Goal: Task Accomplishment & Management: Manage account settings

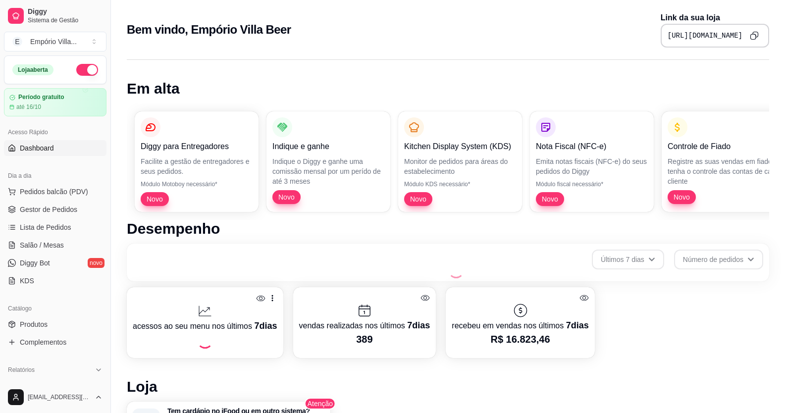
scroll to position [198, 0]
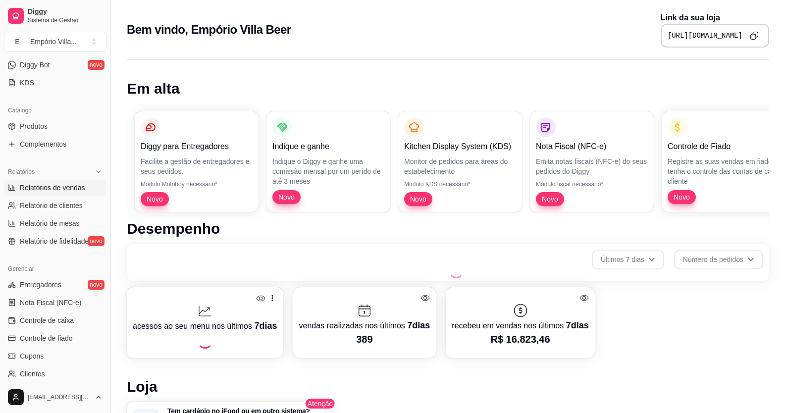
click at [69, 190] on span "Relatórios de vendas" at bounding box center [52, 188] width 65 height 10
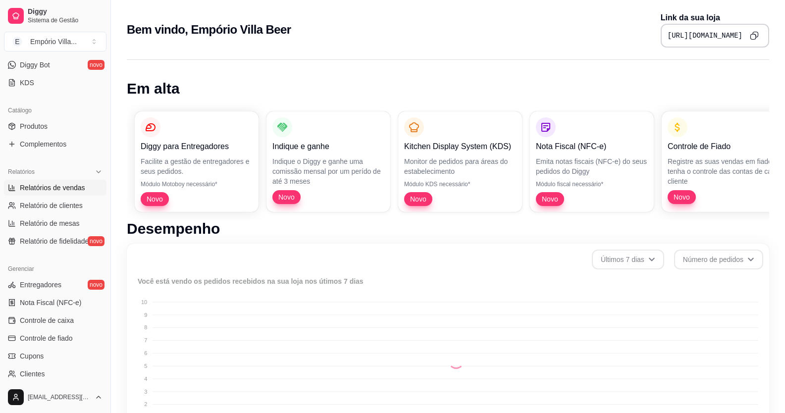
click at [69, 190] on span "Relatórios de vendas" at bounding box center [52, 188] width 65 height 10
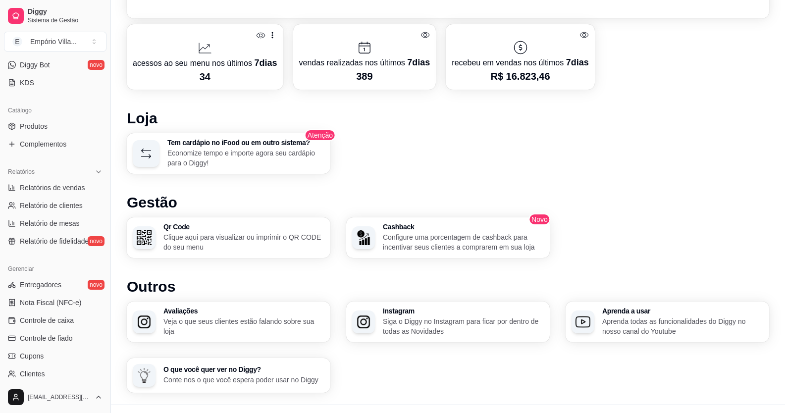
scroll to position [463, 0]
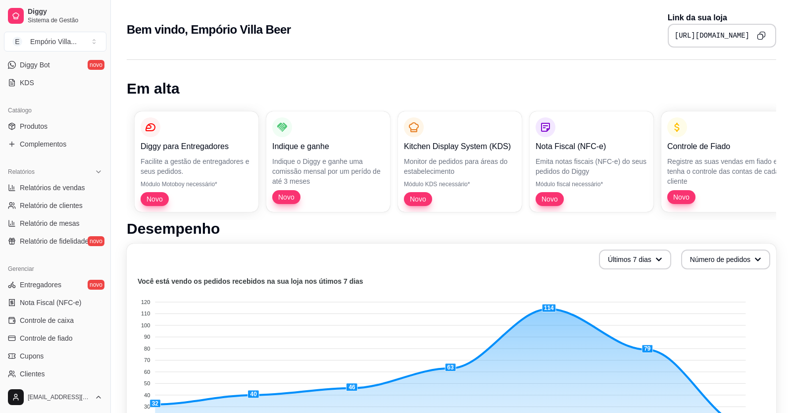
select select "ALL"
select select "0"
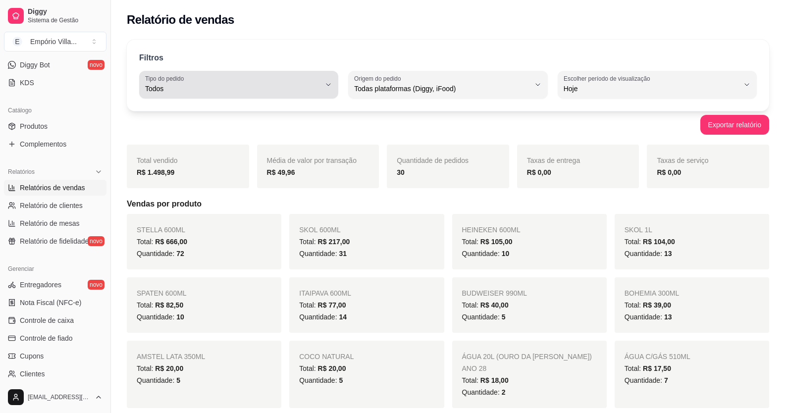
click at [316, 86] on span "Todos" at bounding box center [232, 89] width 175 height 10
click at [386, 118] on div "Exportar relatório" at bounding box center [448, 125] width 642 height 20
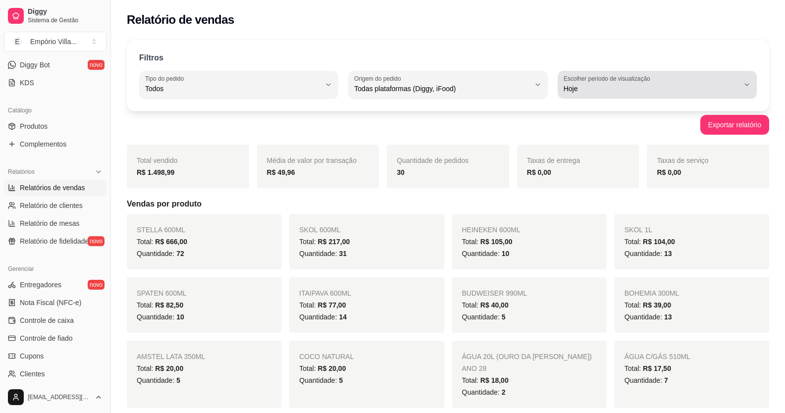
click at [643, 79] on label "Escolher período de visualização" at bounding box center [608, 78] width 90 height 8
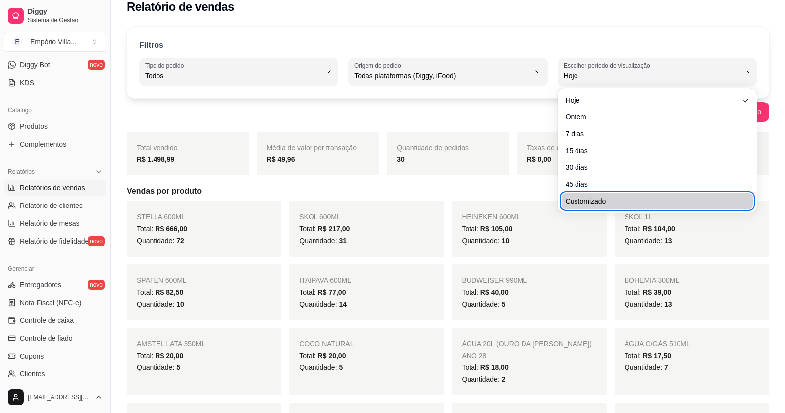
scroll to position [49, 0]
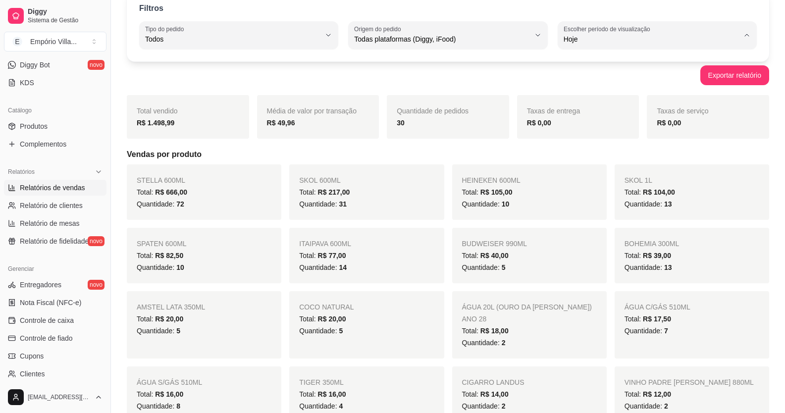
click at [588, 164] on span "Customizado" at bounding box center [652, 159] width 166 height 9
type input "-1"
select select "-1"
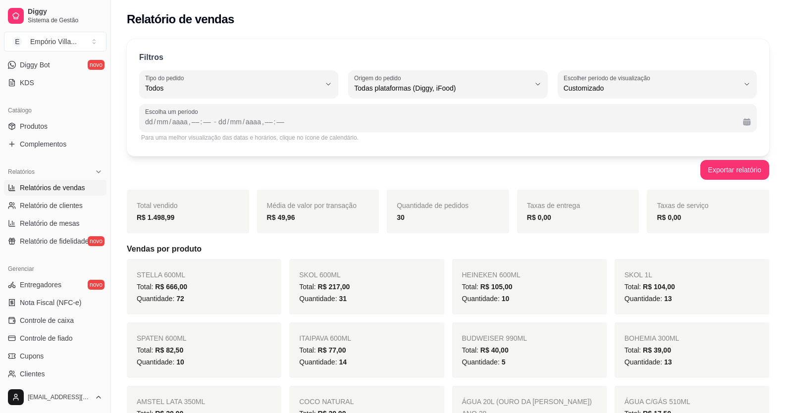
scroll to position [0, 0]
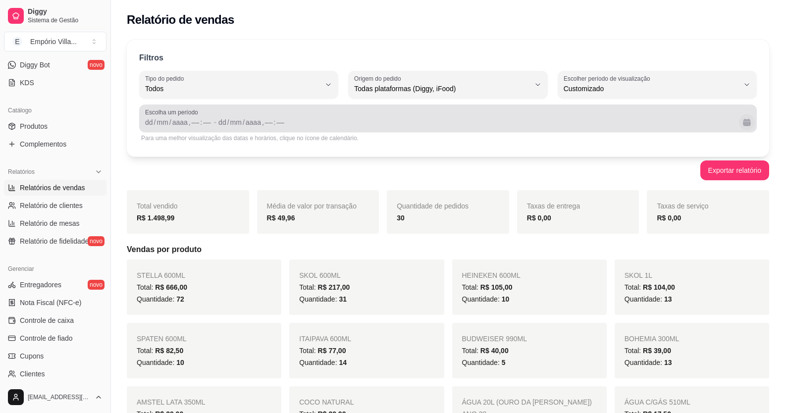
click at [744, 122] on button "Calendário" at bounding box center [747, 122] width 16 height 16
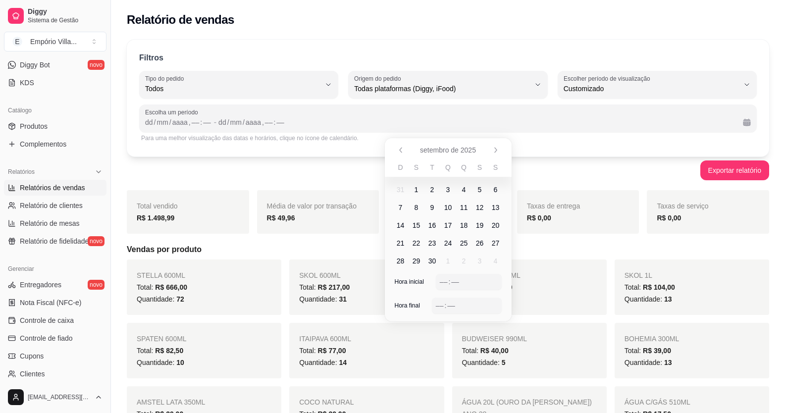
click at [478, 243] on span "26" at bounding box center [480, 243] width 8 height 10
click at [497, 245] on span "27" at bounding box center [496, 243] width 8 height 10
click at [401, 261] on span "28" at bounding box center [400, 261] width 8 height 10
click at [481, 245] on span "26" at bounding box center [480, 243] width 8 height 10
click at [415, 245] on span "22" at bounding box center [416, 243] width 8 height 10
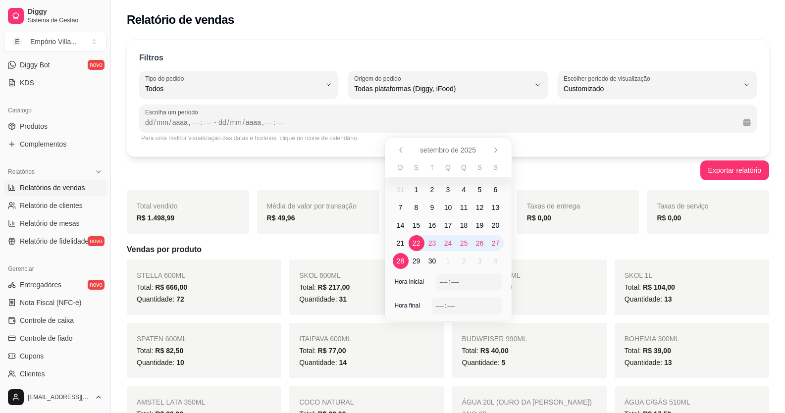
click at [401, 258] on span "28" at bounding box center [400, 261] width 8 height 10
click at [718, 174] on button "Exportar relatório" at bounding box center [734, 170] width 69 height 20
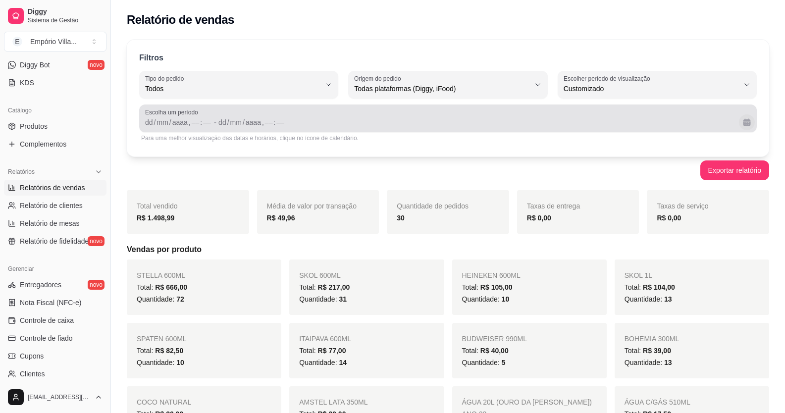
click at [746, 119] on button "Calendário" at bounding box center [747, 122] width 16 height 16
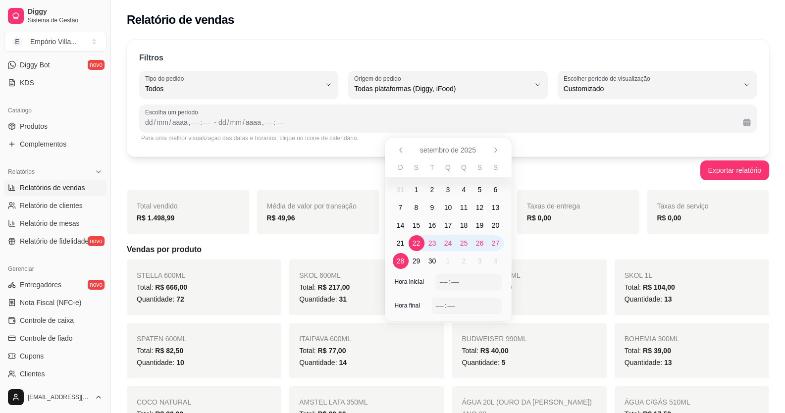
click at [430, 262] on span "30" at bounding box center [432, 261] width 8 height 10
click at [413, 243] on span "22" at bounding box center [416, 243] width 8 height 10
click at [740, 170] on button "Exportar relatório" at bounding box center [734, 170] width 69 height 20
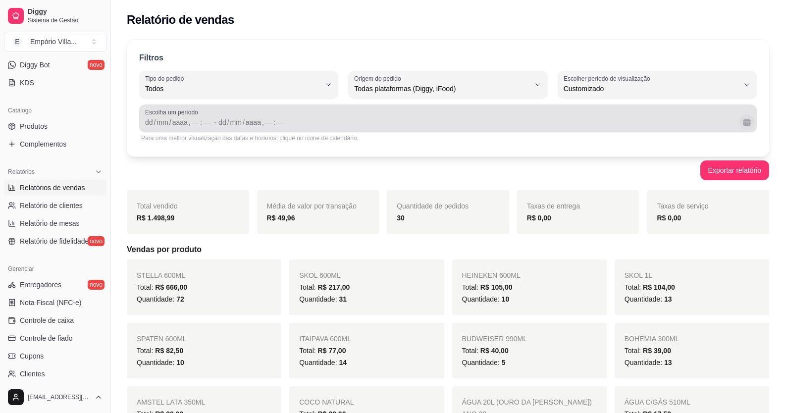
click at [745, 122] on button "Calendário" at bounding box center [747, 122] width 16 height 16
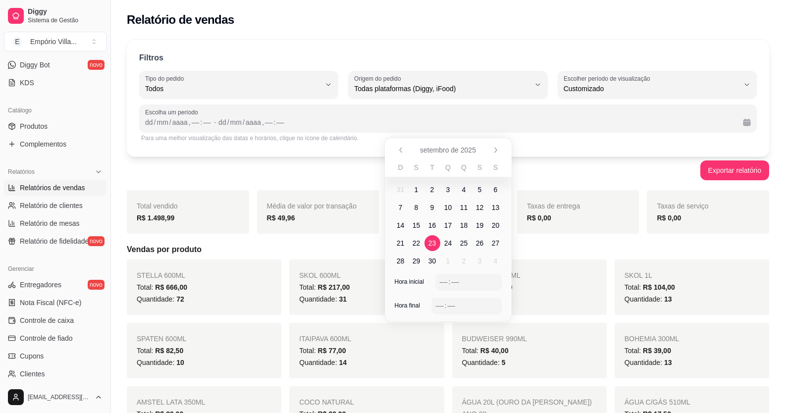
click at [435, 242] on span "23" at bounding box center [432, 243] width 8 height 10
click at [416, 238] on span "22" at bounding box center [416, 243] width 8 height 10
click at [428, 243] on span "23" at bounding box center [432, 243] width 8 height 10
click at [420, 242] on span "22" at bounding box center [416, 243] width 8 height 10
click at [432, 246] on span "23" at bounding box center [432, 243] width 8 height 10
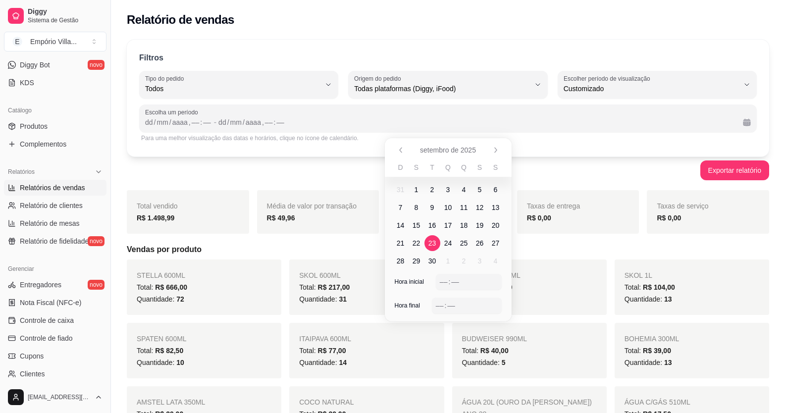
click at [436, 247] on span "23" at bounding box center [432, 243] width 16 height 16
click at [416, 243] on span "22" at bounding box center [416, 243] width 8 height 10
click at [416, 244] on span "22" at bounding box center [416, 243] width 8 height 10
click at [715, 170] on button "Exportar relatório" at bounding box center [734, 170] width 69 height 20
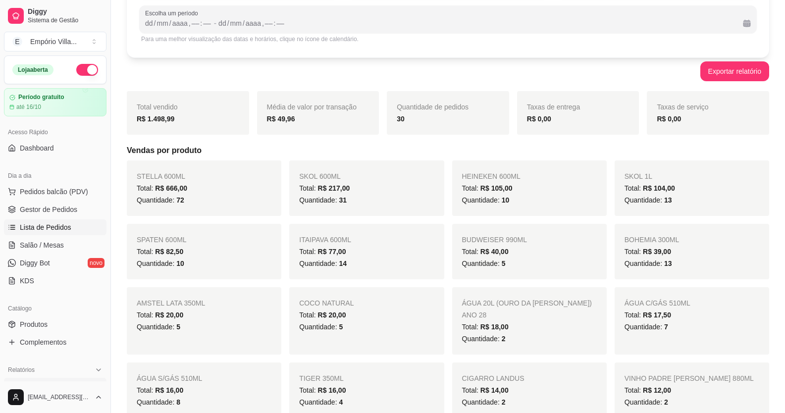
click at [56, 226] on span "Lista de Pedidos" at bounding box center [45, 227] width 51 height 10
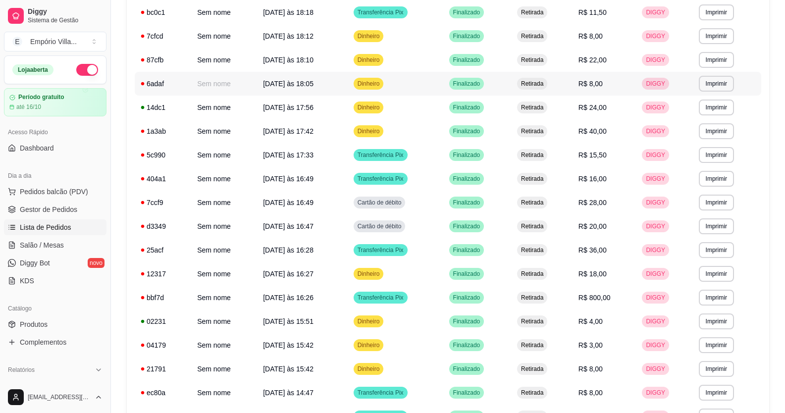
scroll to position [297, 0]
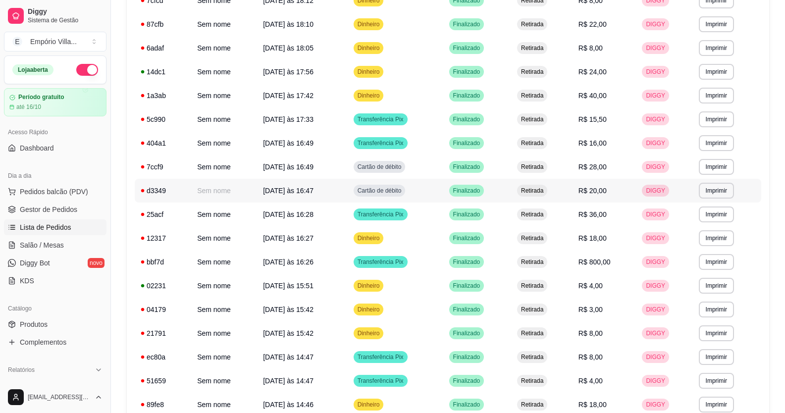
click at [596, 192] on span "R$ 20,00" at bounding box center [592, 191] width 28 height 8
click at [339, 189] on td "[DATE] às 16:47" at bounding box center [302, 191] width 90 height 24
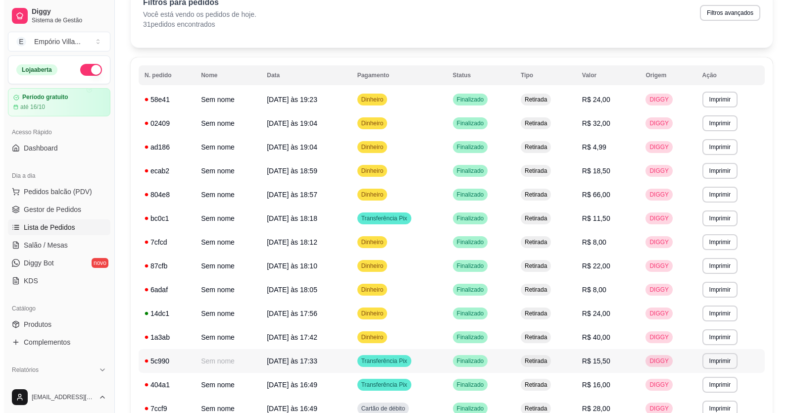
scroll to position [0, 0]
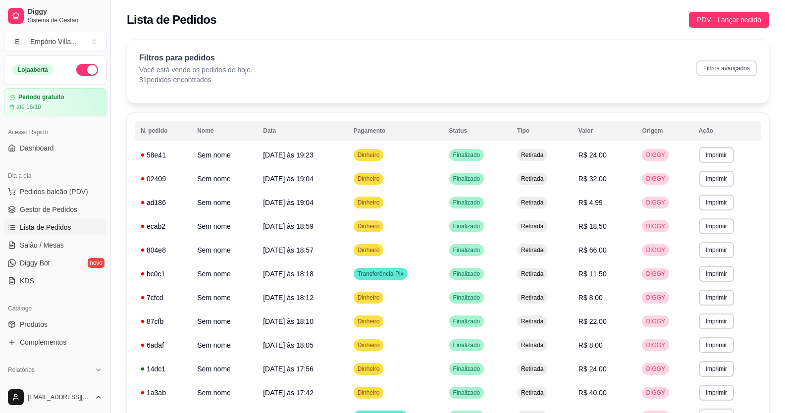
click at [729, 66] on button "Filtros avançados" at bounding box center [726, 68] width 60 height 16
select select "0"
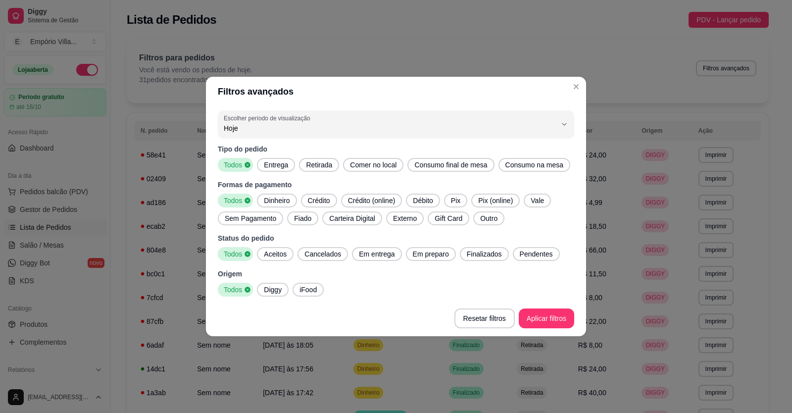
click at [430, 203] on span "Débito" at bounding box center [423, 201] width 28 height 10
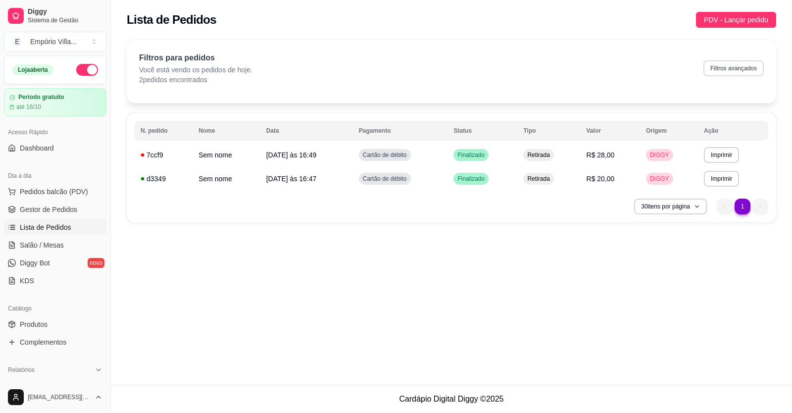
click at [732, 70] on button "Filtros avançados" at bounding box center [733, 68] width 60 height 16
select select "0"
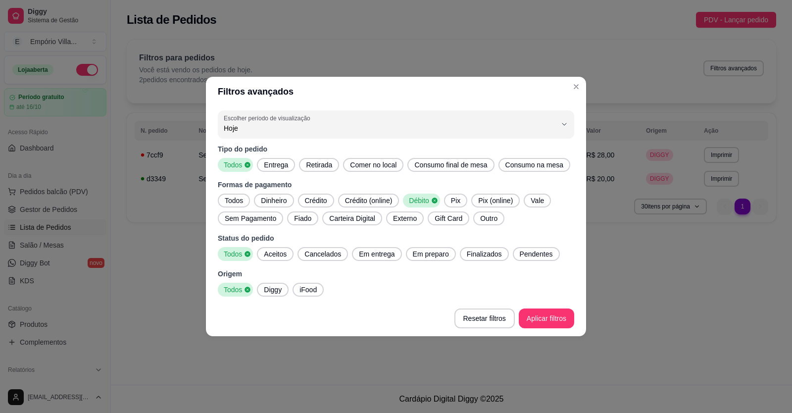
click at [458, 199] on span "Pix" at bounding box center [455, 201] width 17 height 10
click at [434, 199] on icon at bounding box center [434, 199] width 5 height 5
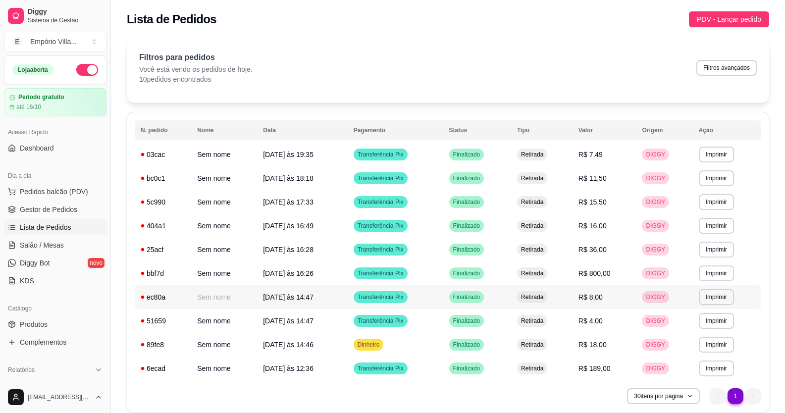
scroll to position [40, 0]
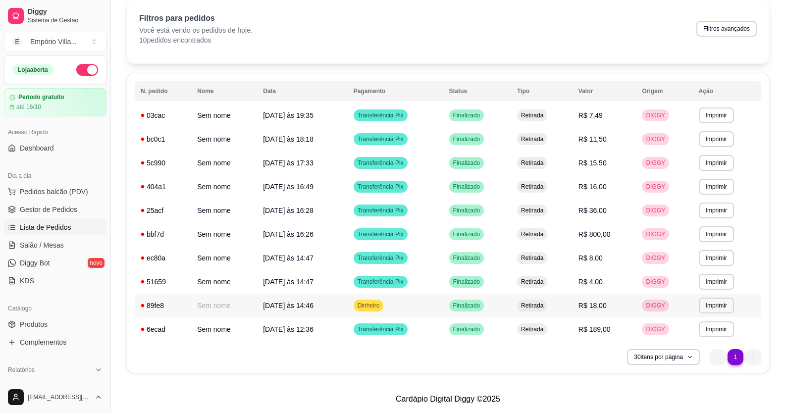
click at [408, 304] on td "Dinheiro" at bounding box center [395, 306] width 96 height 24
click at [58, 208] on span "Gestor de Pedidos" at bounding box center [48, 209] width 57 height 10
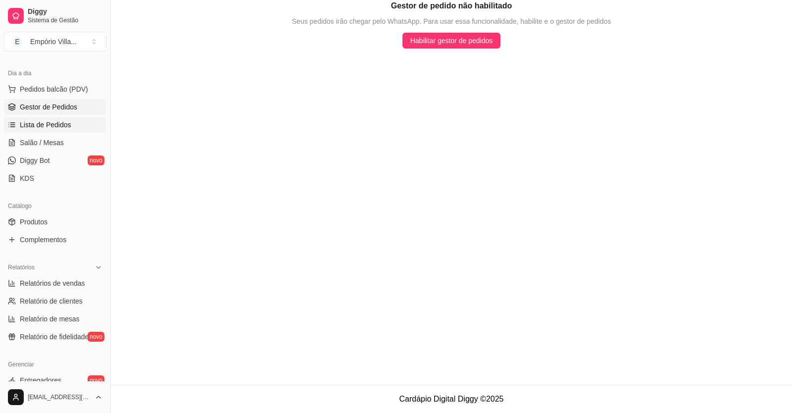
scroll to position [148, 0]
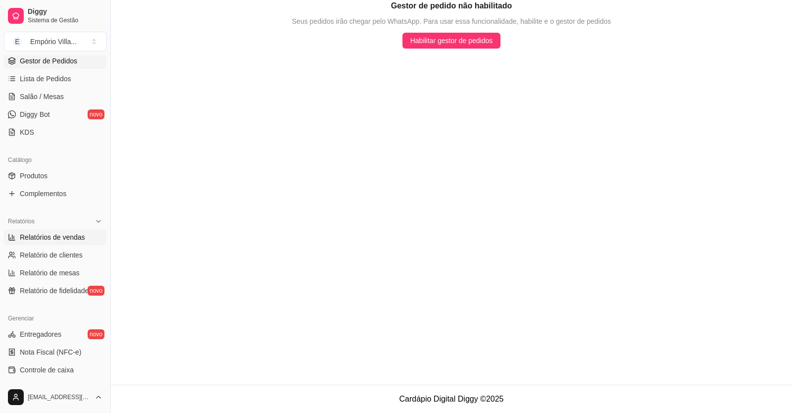
click at [62, 237] on span "Relatórios de vendas" at bounding box center [52, 237] width 65 height 10
select select "ALL"
select select "0"
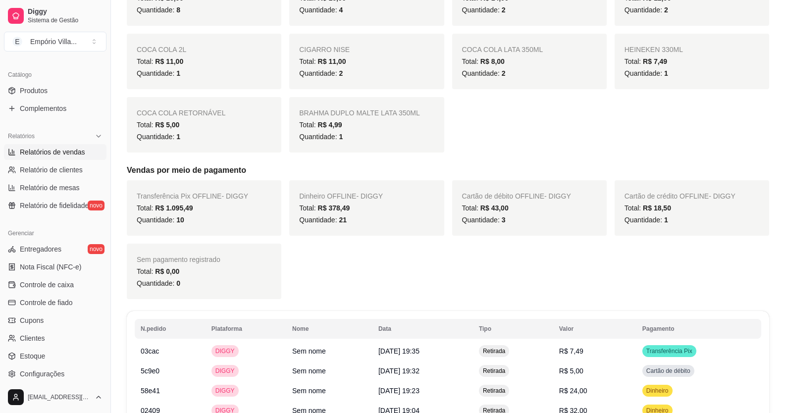
scroll to position [299, 0]
